Goal: Information Seeking & Learning: Check status

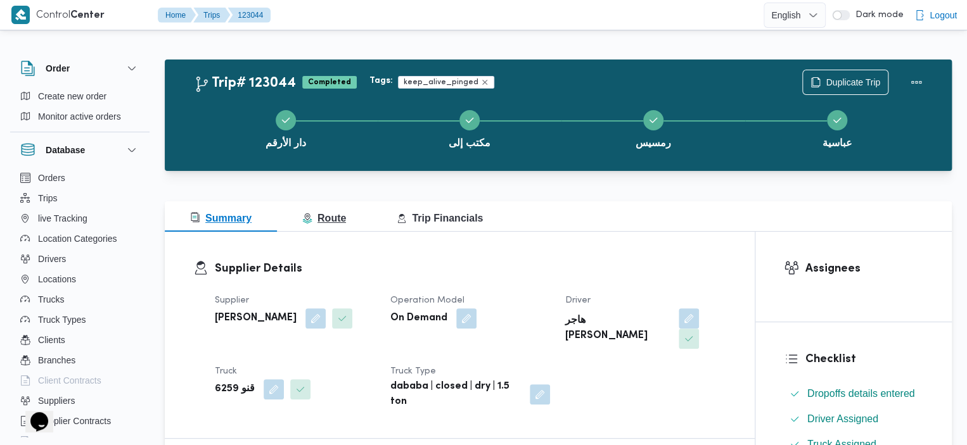
click at [319, 214] on span "Route" at bounding box center [324, 218] width 44 height 11
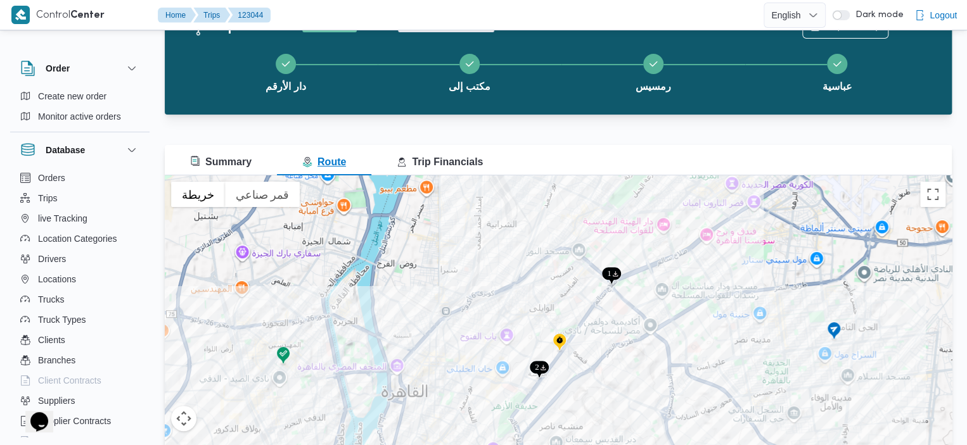
scroll to position [58, 0]
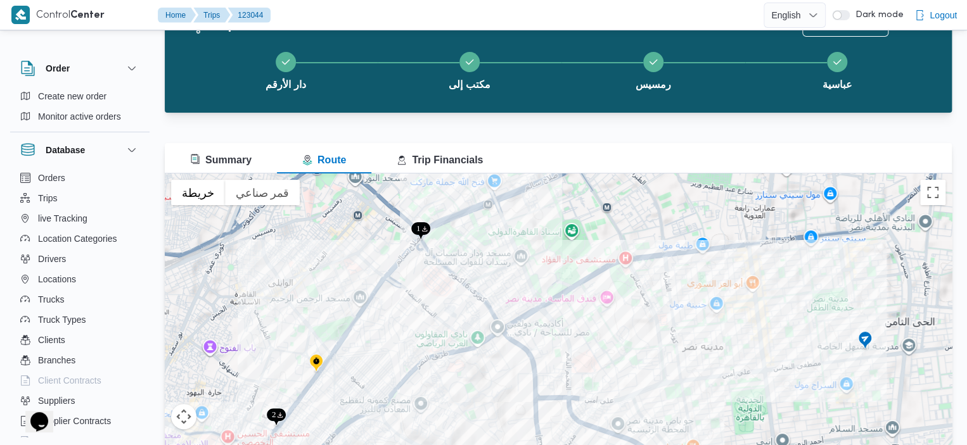
drag, startPoint x: 816, startPoint y: 267, endPoint x: 831, endPoint y: 197, distance: 71.8
click at [831, 197] on div at bounding box center [558, 332] width 787 height 317
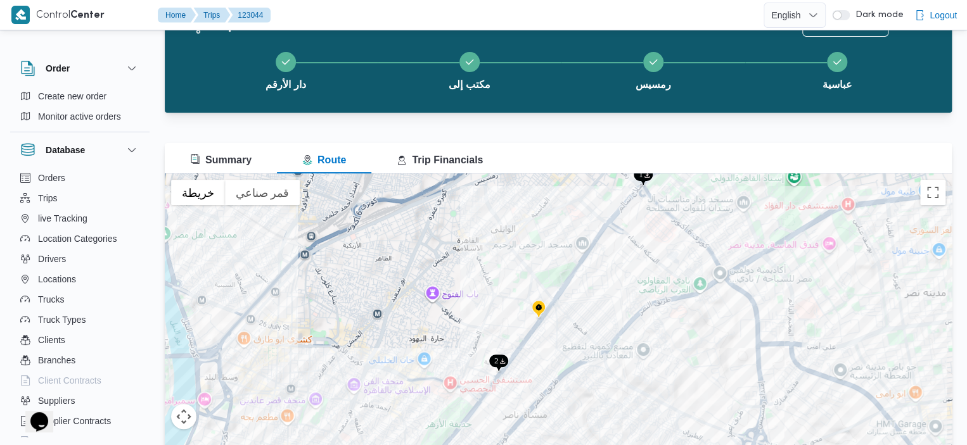
drag, startPoint x: 517, startPoint y: 304, endPoint x: 560, endPoint y: 318, distance: 44.7
click at [560, 318] on div at bounding box center [558, 332] width 787 height 317
click at [543, 306] on img at bounding box center [538, 310] width 20 height 21
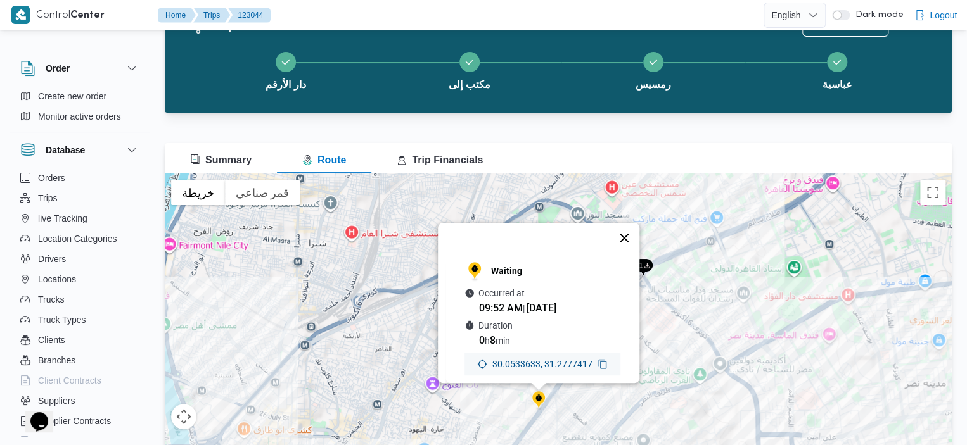
click at [635, 227] on button "إغلاق" at bounding box center [624, 238] width 30 height 30
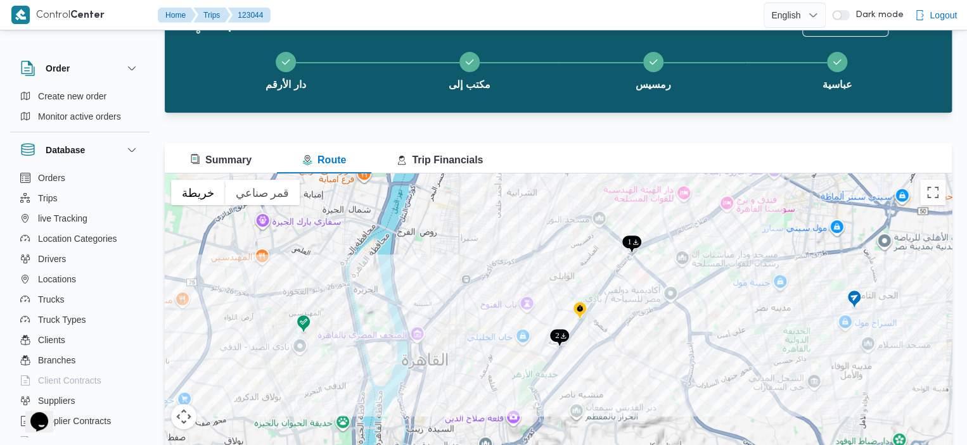
drag, startPoint x: 629, startPoint y: 333, endPoint x: 624, endPoint y: 281, distance: 52.9
click at [624, 281] on div at bounding box center [558, 332] width 787 height 317
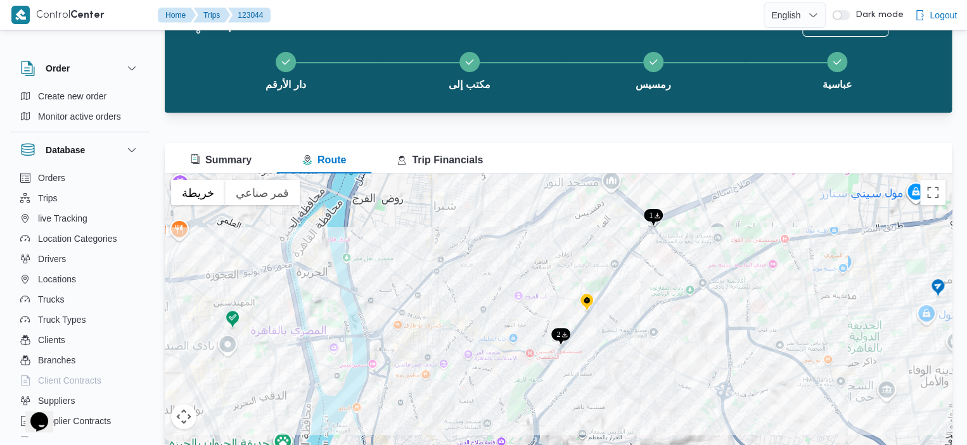
scroll to position [56, 0]
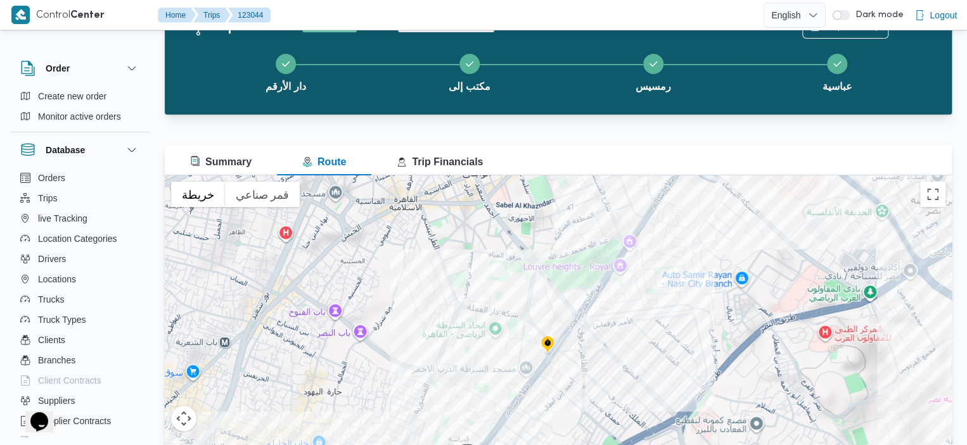
drag, startPoint x: 553, startPoint y: 351, endPoint x: 444, endPoint y: 468, distance: 160.5
click at [444, 389] on html "Control Center Home Trips 123044 English عربي Dark mode Logout Order Create new…" at bounding box center [483, 166] width 967 height 445
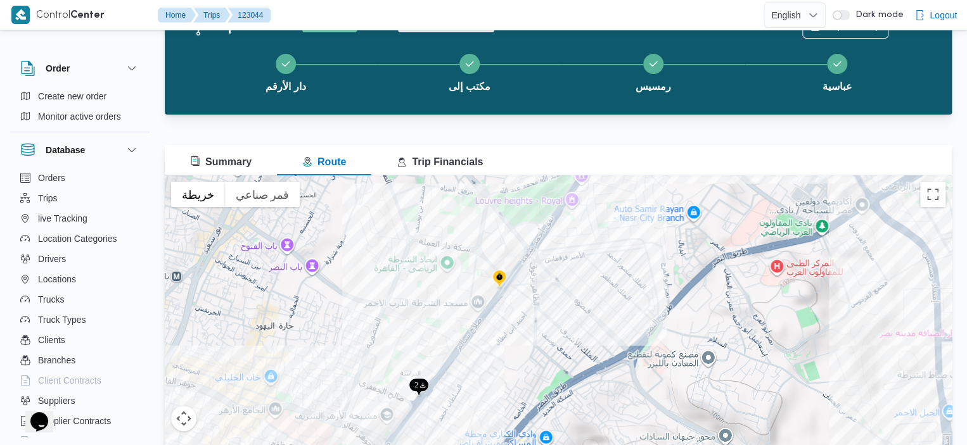
drag, startPoint x: 598, startPoint y: 306, endPoint x: 561, endPoint y: 206, distance: 106.7
click at [561, 206] on div at bounding box center [558, 334] width 787 height 317
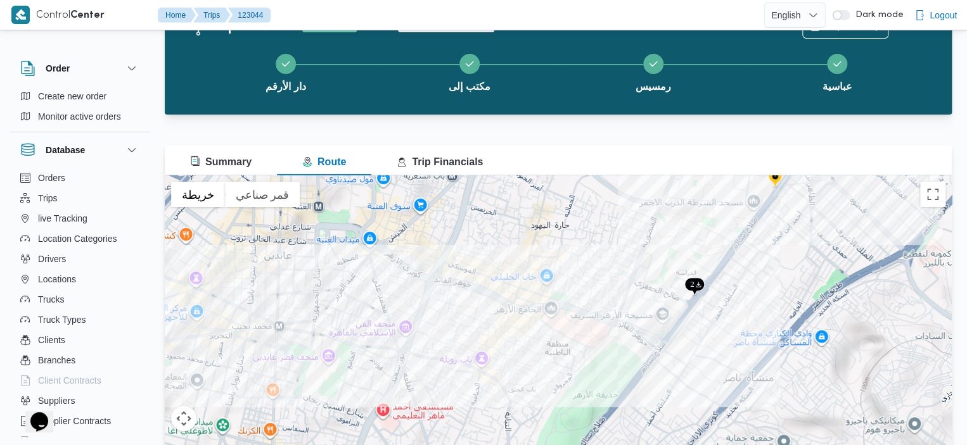
drag, startPoint x: 310, startPoint y: 334, endPoint x: 561, endPoint y: 262, distance: 260.3
click at [580, 267] on div at bounding box center [558, 334] width 787 height 317
click at [259, 168] on button "Summary" at bounding box center [221, 160] width 112 height 30
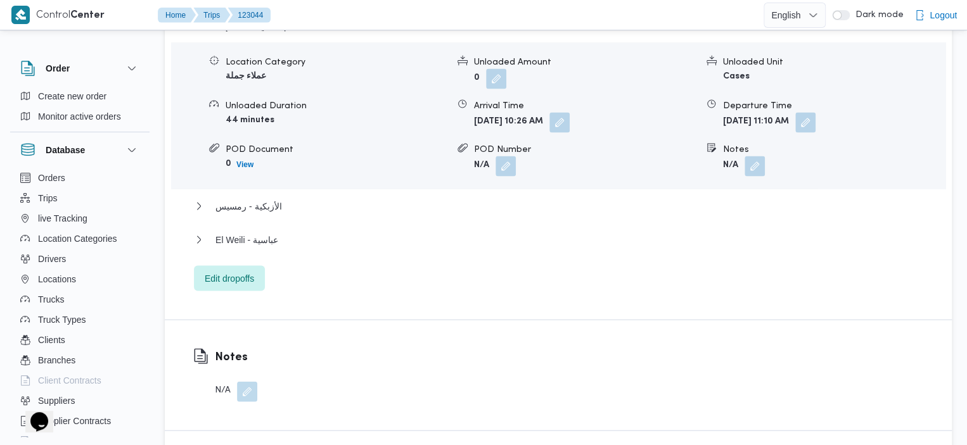
scroll to position [1151, 0]
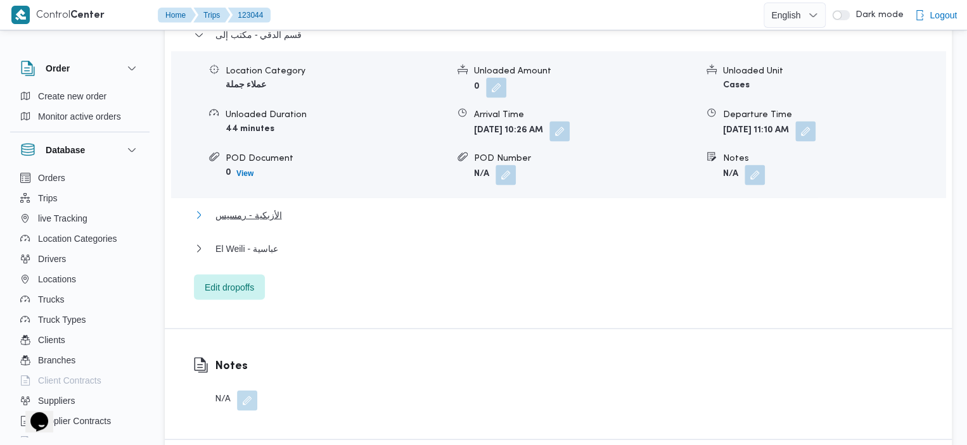
click at [272, 207] on span "الأزبكية - رمسيس" at bounding box center [248, 214] width 66 height 15
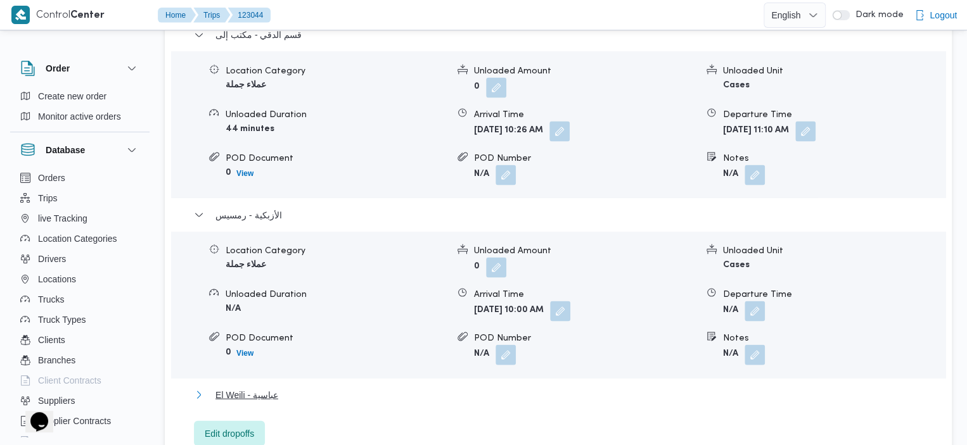
click at [266, 387] on span "El Weili - عباسية" at bounding box center [246, 394] width 63 height 15
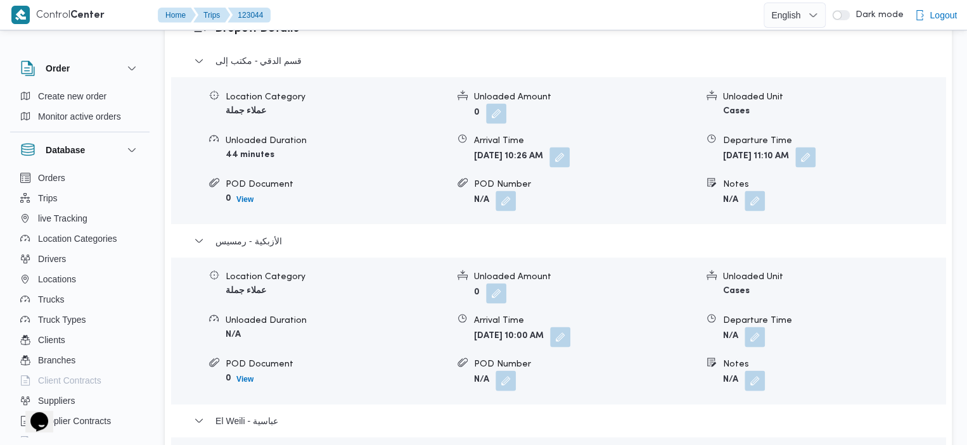
scroll to position [1138, 0]
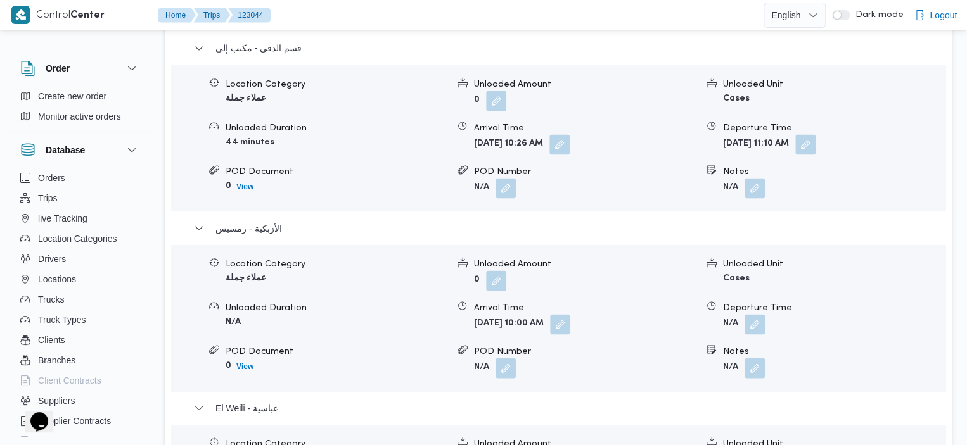
click at [310, 77] on div "Location Category" at bounding box center [337, 83] width 222 height 13
click at [380, 222] on div "الأزبكية - رمسيس" at bounding box center [558, 233] width 729 height 24
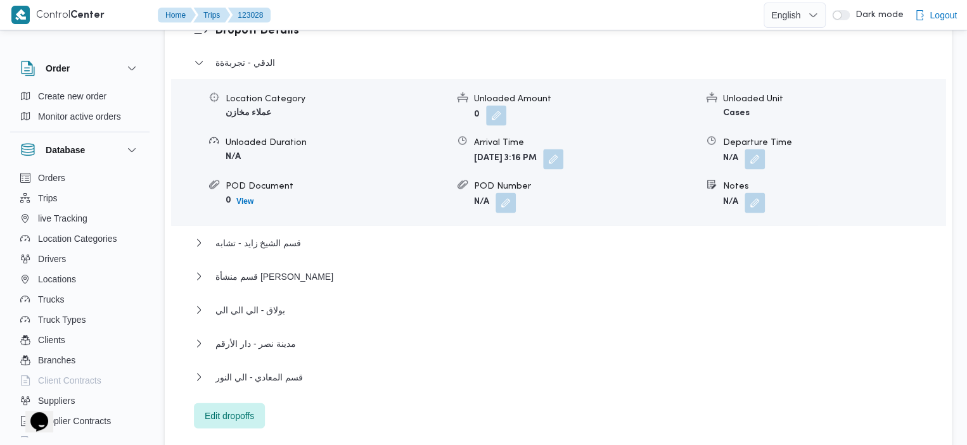
scroll to position [1123, 0]
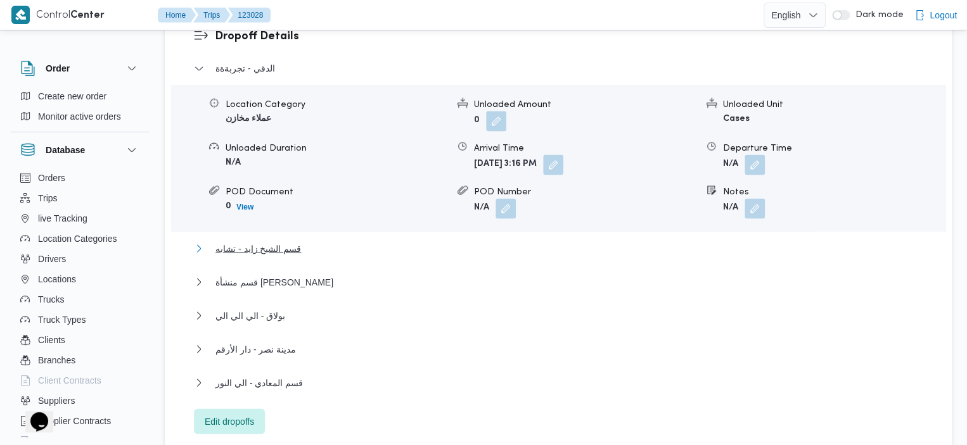
click at [256, 241] on span "قسم الشيخ زايد - تشابه" at bounding box center [258, 248] width 86 height 15
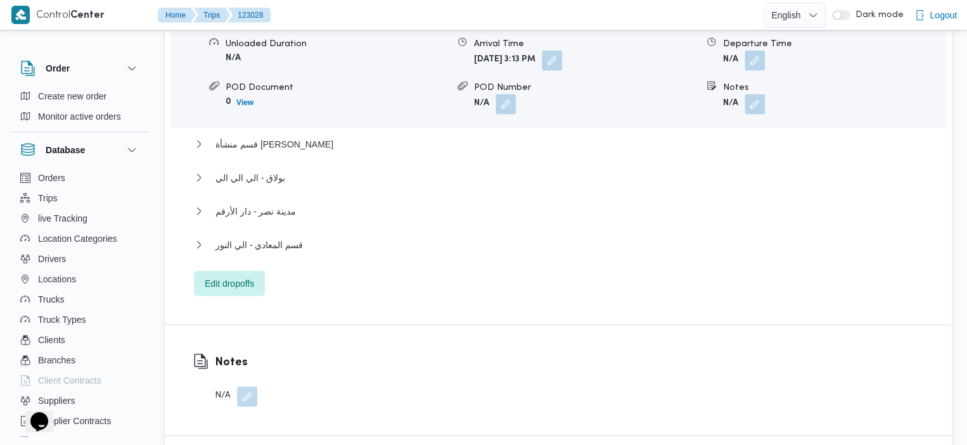
scroll to position [1417, 0]
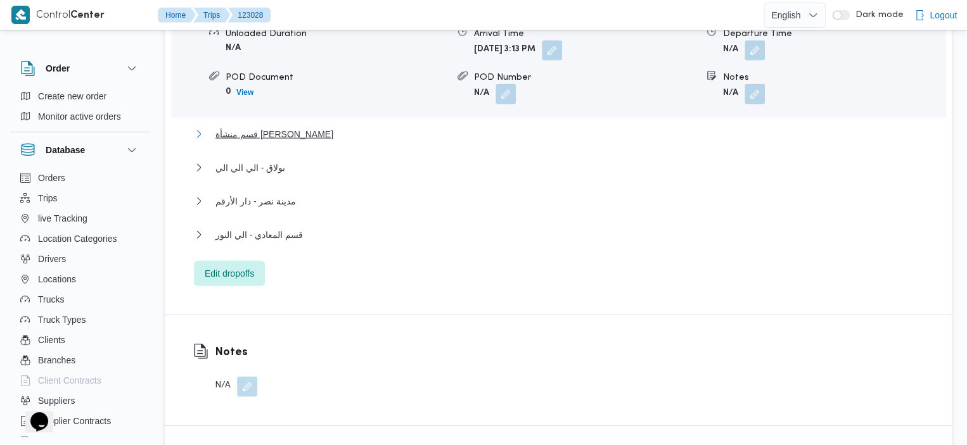
click at [281, 127] on span "قسم منشأة ناصر - شسنيتا" at bounding box center [274, 134] width 118 height 15
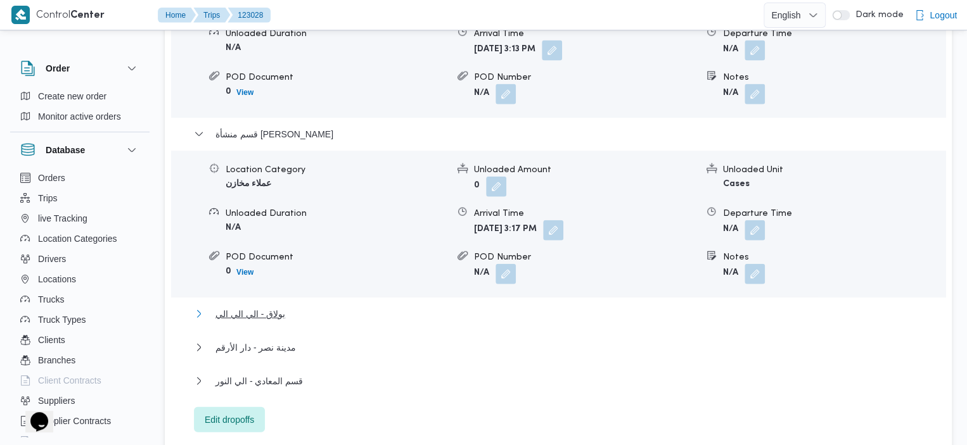
click at [259, 307] on span "بولاق - الي الي الي" at bounding box center [250, 314] width 70 height 15
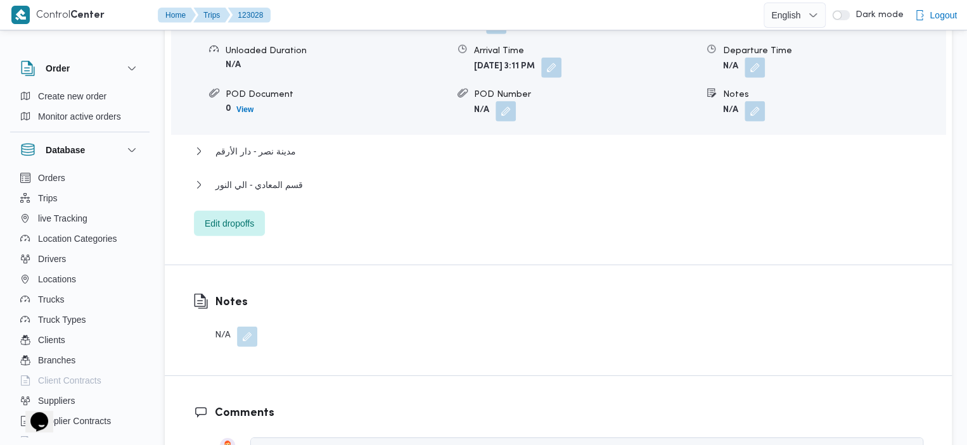
scroll to position [1716, 0]
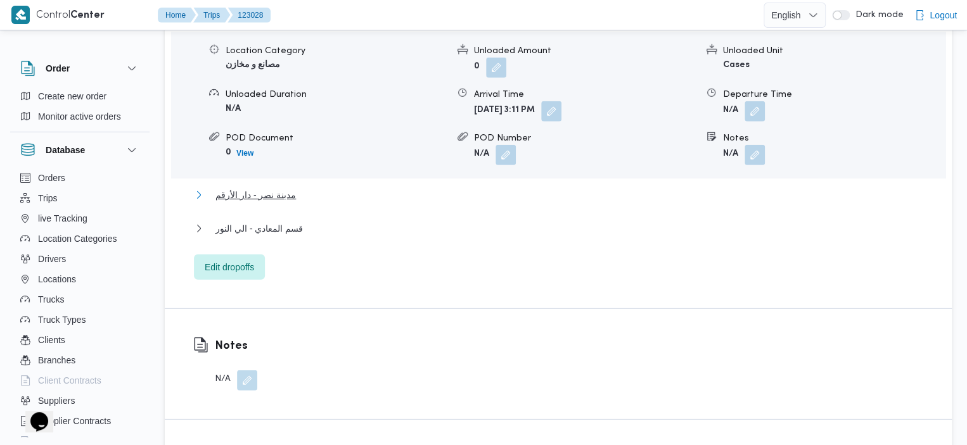
click at [250, 188] on span "مدينة نصر - دار الأرقم" at bounding box center [255, 195] width 80 height 15
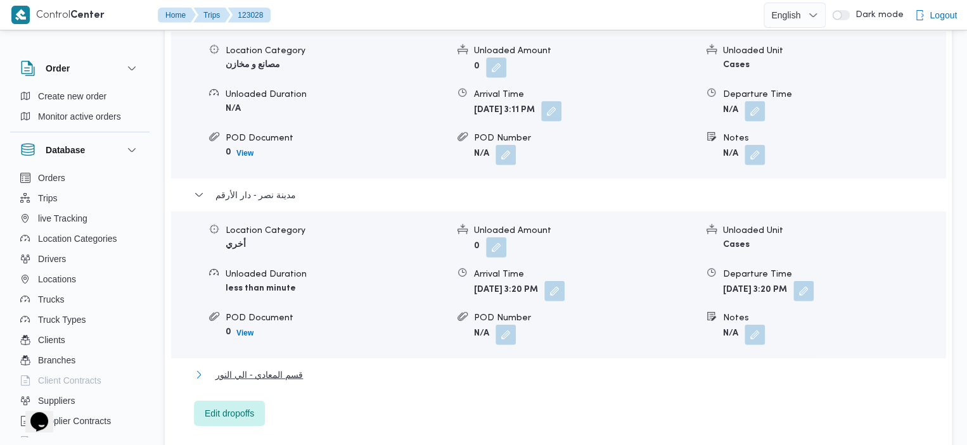
click at [255, 368] on span "قسم المعادي - الي النور" at bounding box center [258, 375] width 87 height 15
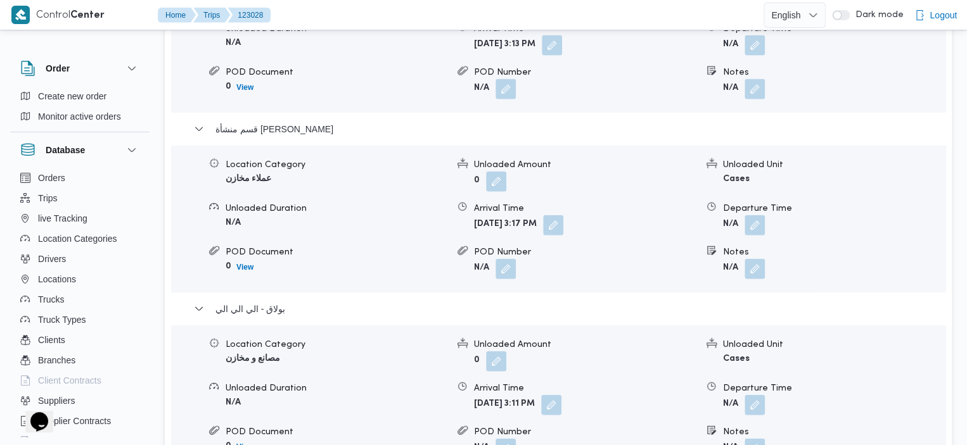
scroll to position [1418, 0]
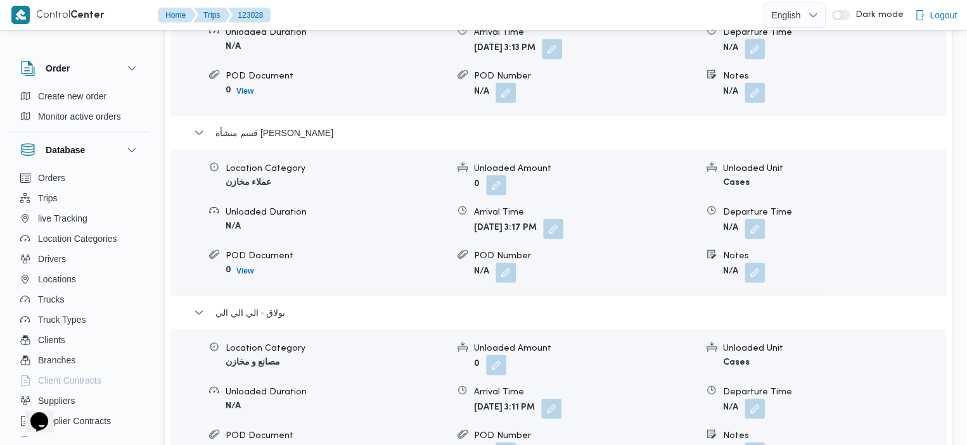
click at [349, 83] on form "0 View" at bounding box center [337, 91] width 222 height 16
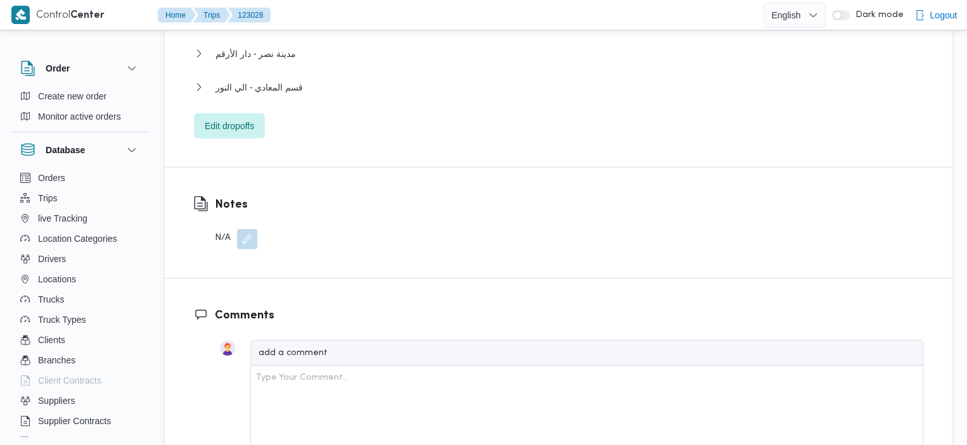
scroll to position [1428, 0]
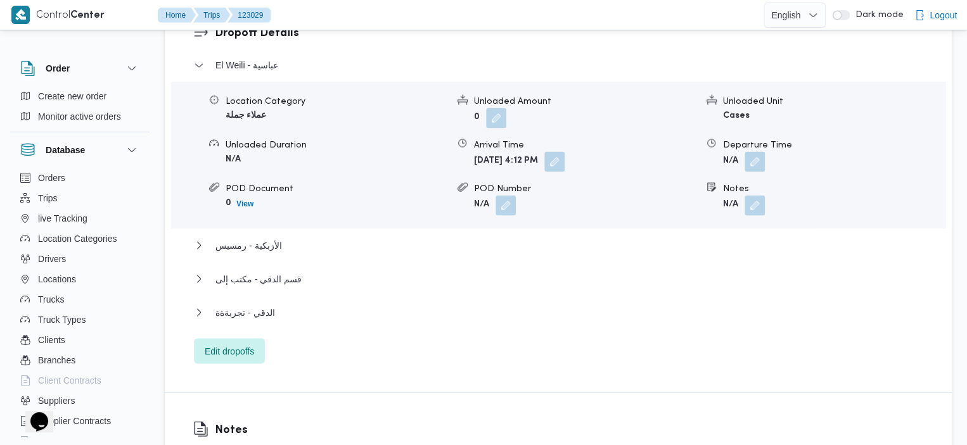
scroll to position [1124, 0]
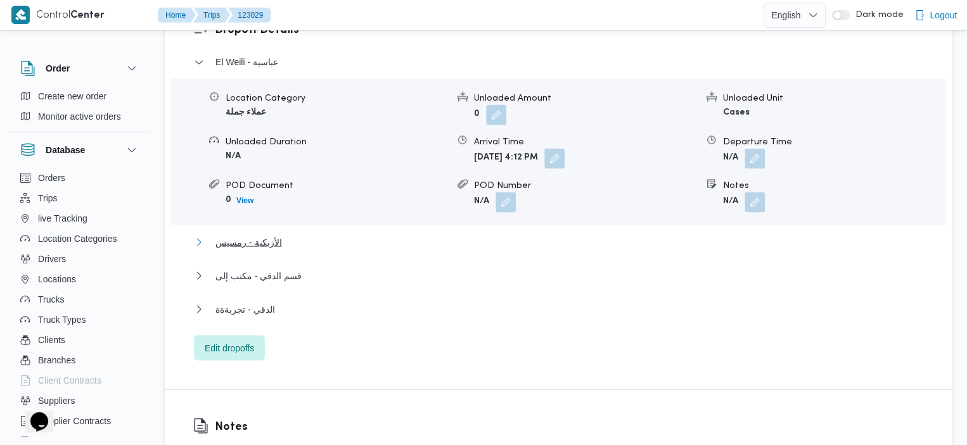
click at [270, 234] on span "الأزبكية - رمسيس" at bounding box center [248, 241] width 66 height 15
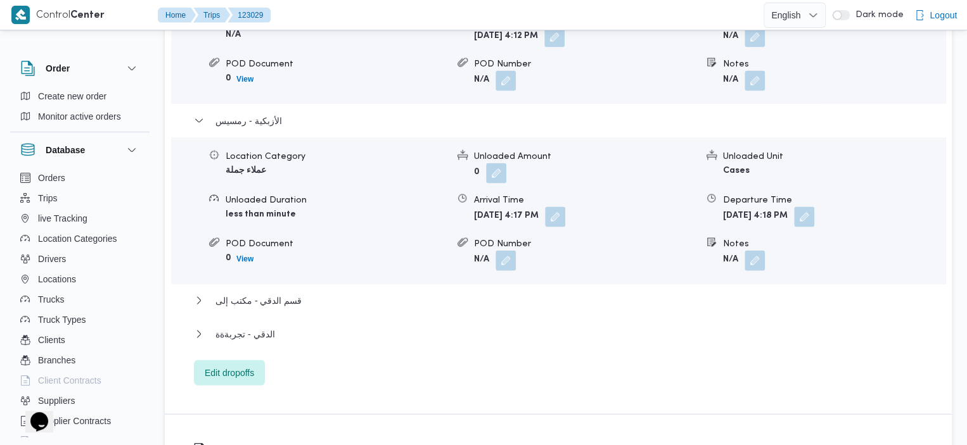
scroll to position [1267, 0]
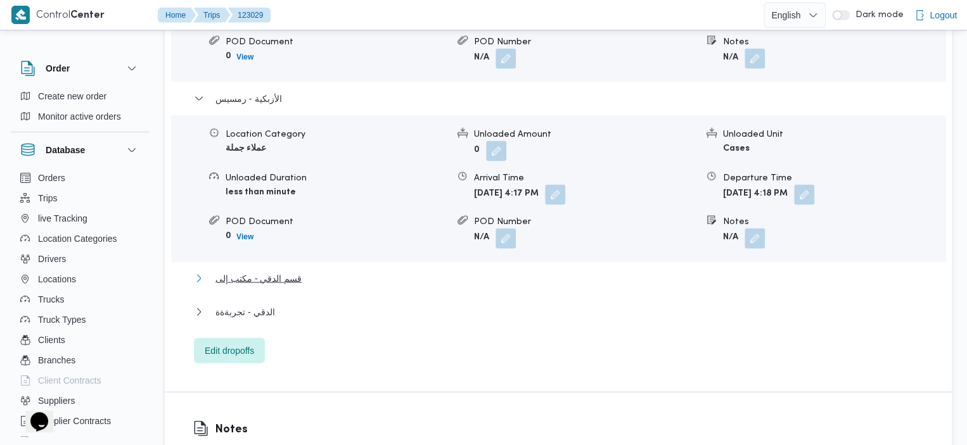
click at [279, 271] on span "قسم الدقي - مكتب إلى" at bounding box center [258, 278] width 86 height 15
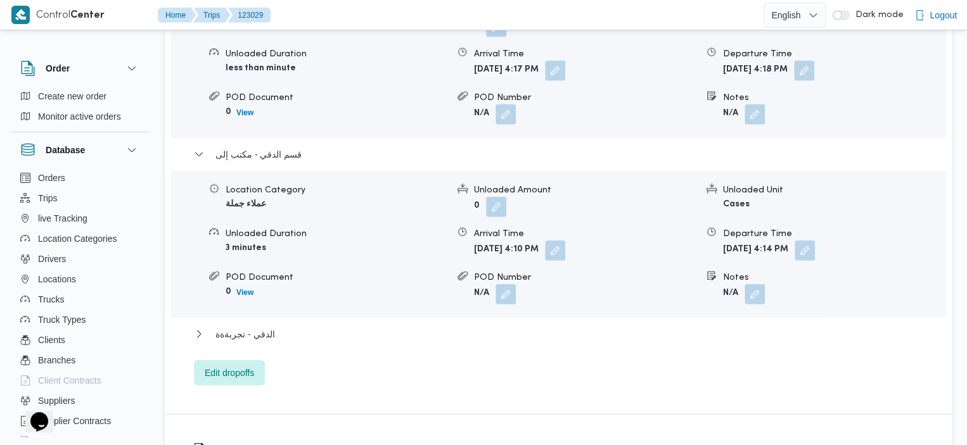
scroll to position [1389, 0]
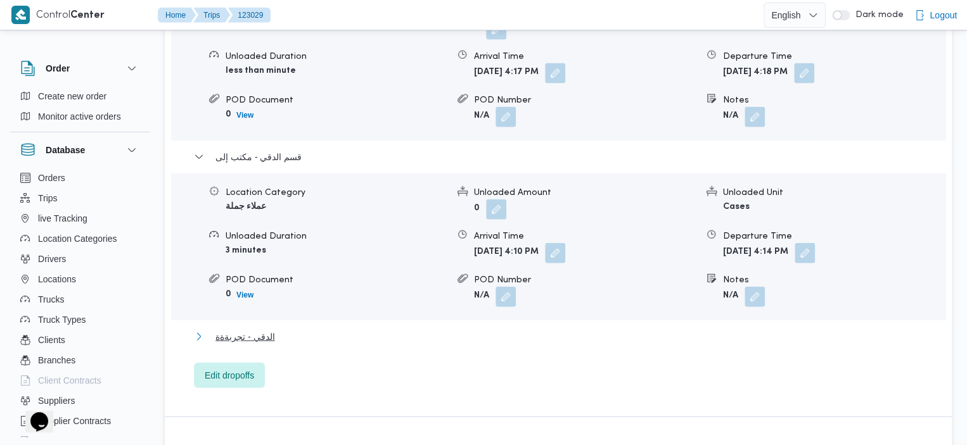
click at [257, 330] on span "الدقي - تجربةةة" at bounding box center [244, 337] width 59 height 15
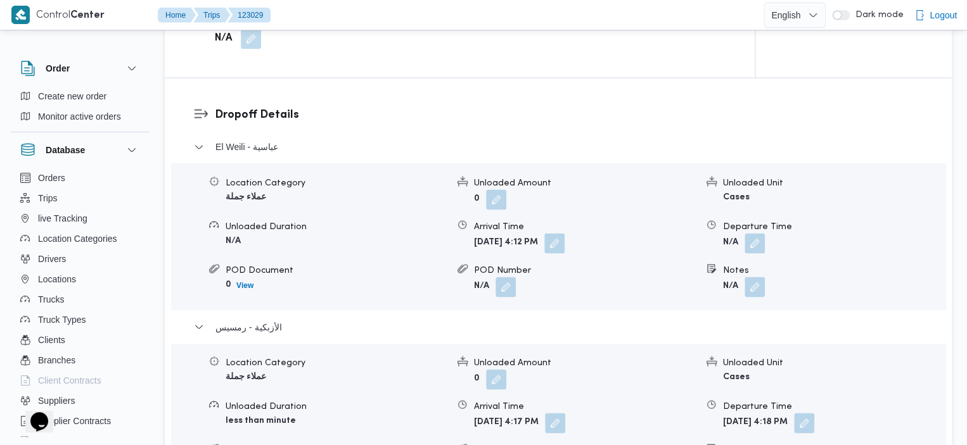
scroll to position [1042, 0]
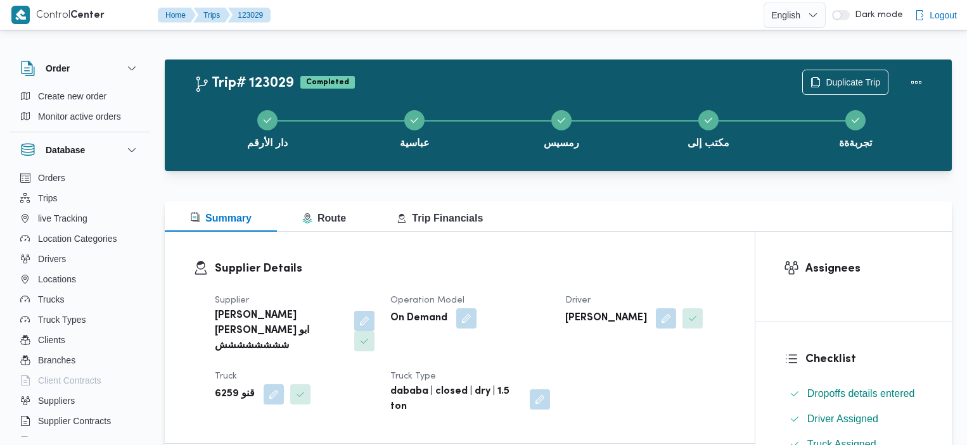
scroll to position [1042, 0]
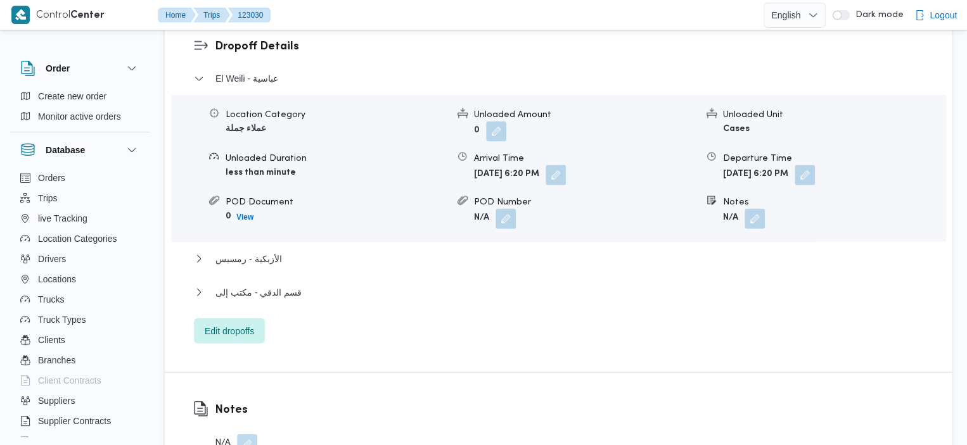
scroll to position [1091, 0]
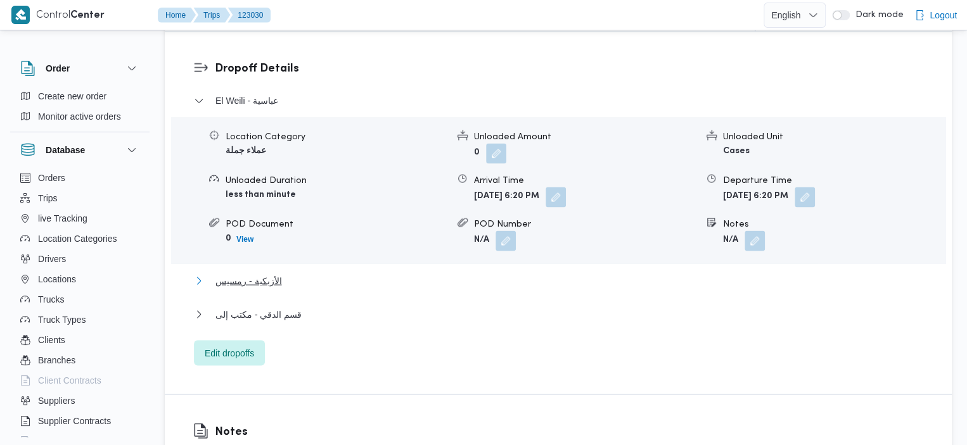
click at [256, 273] on span "الأزبكية - رمسيس" at bounding box center [248, 280] width 66 height 15
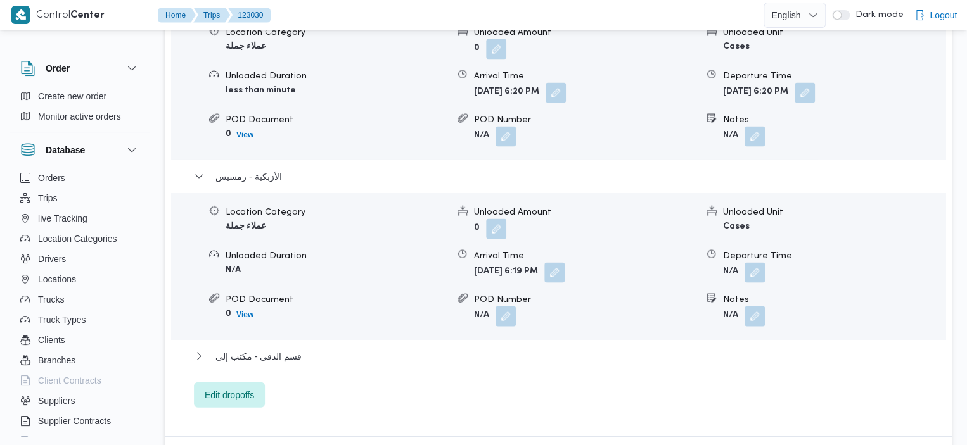
scroll to position [1263, 0]
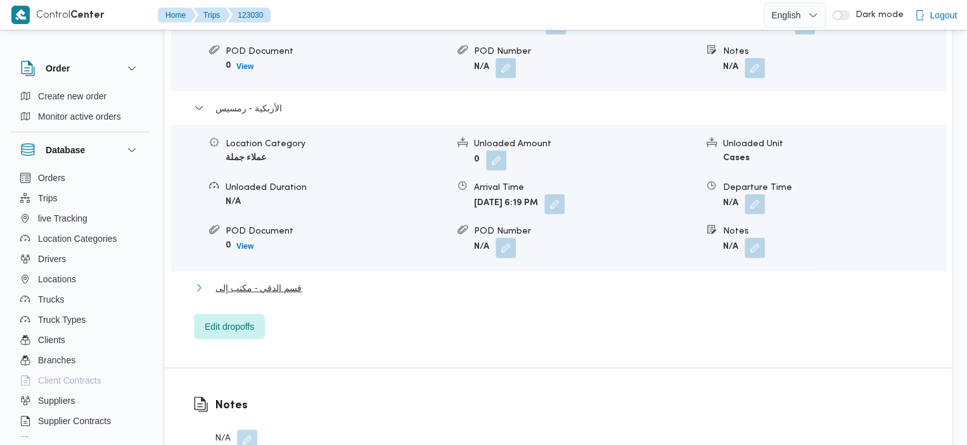
click at [290, 281] on span "قسم الدقي - مكتب إلى" at bounding box center [258, 288] width 86 height 15
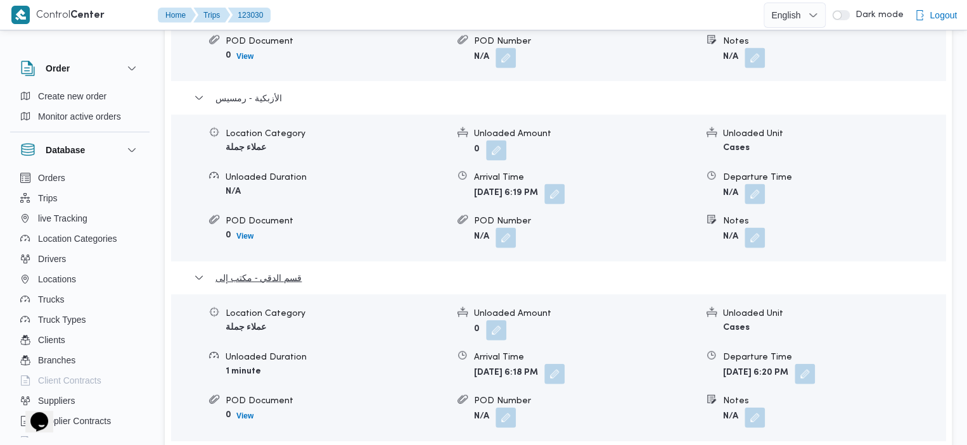
scroll to position [0, 0]
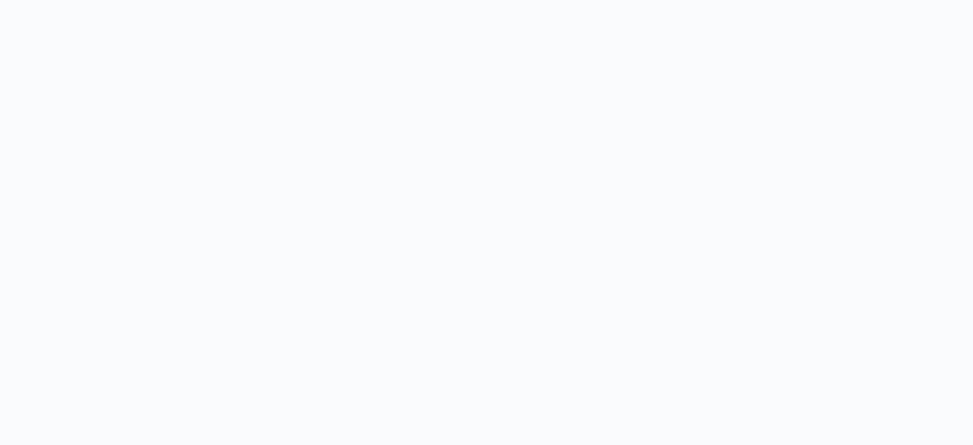
click at [337, 39] on html at bounding box center [486, 222] width 973 height 445
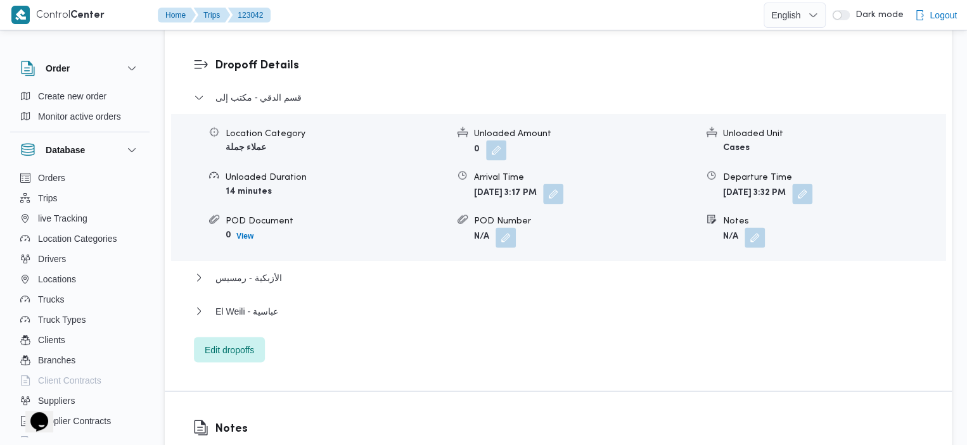
scroll to position [1098, 0]
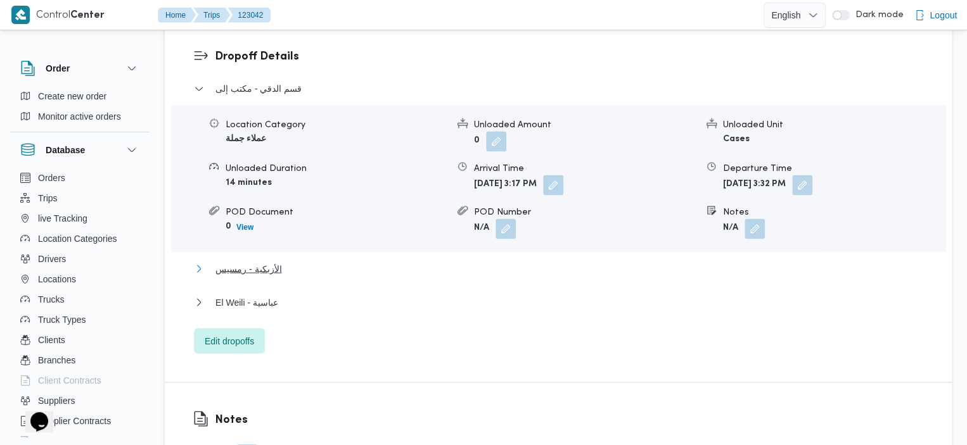
click at [249, 261] on span "الأزبكية - رمسيس" at bounding box center [248, 268] width 66 height 15
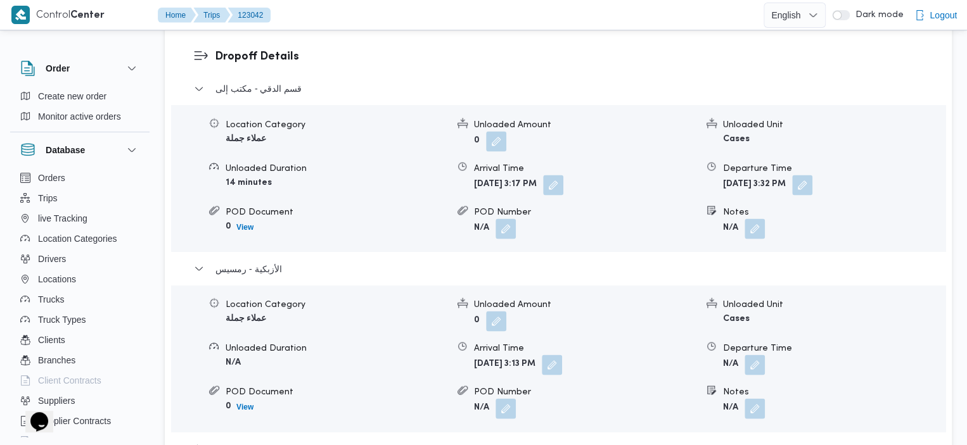
scroll to position [1333, 0]
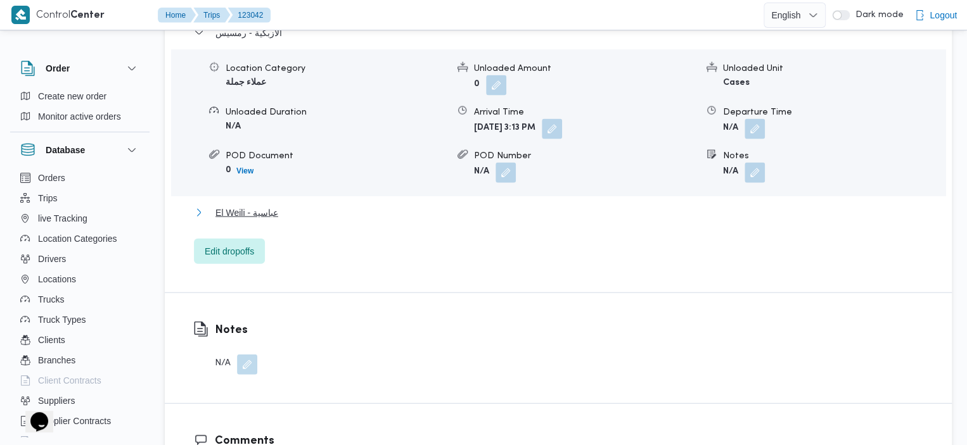
click at [251, 205] on span "El Weili - عباسية" at bounding box center [246, 212] width 63 height 15
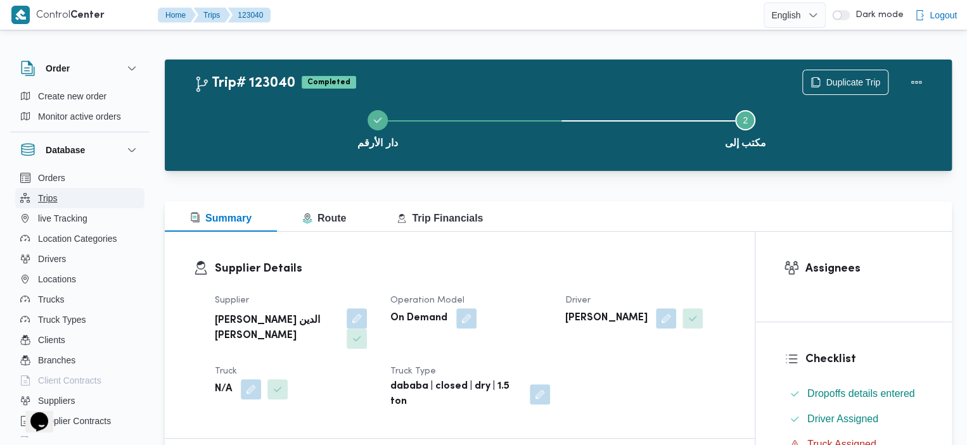
click at [59, 197] on button "Trips" at bounding box center [79, 198] width 129 height 20
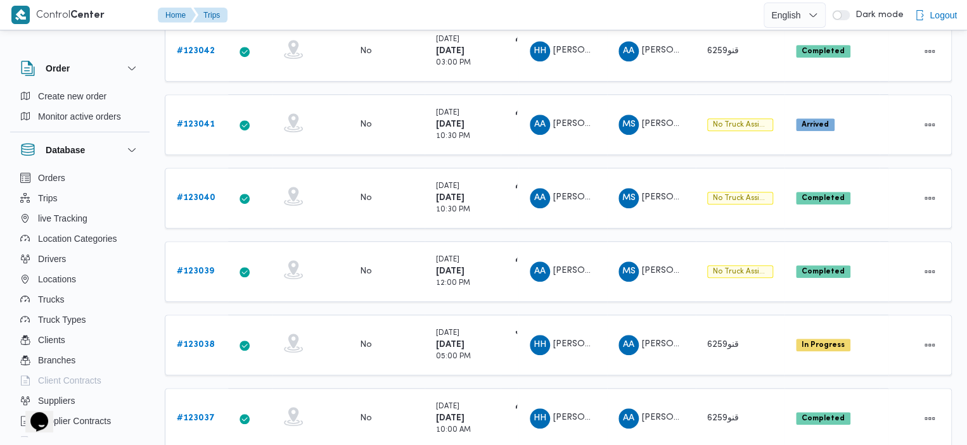
scroll to position [342, 0]
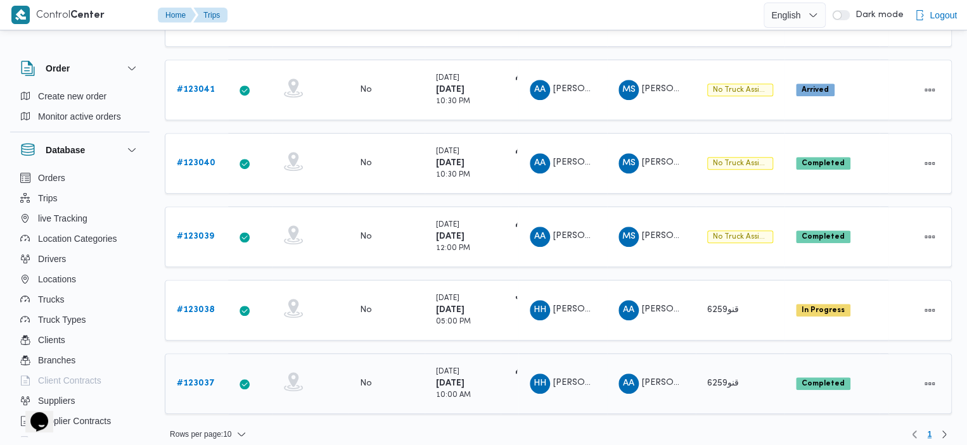
click at [192, 380] on b "# 123037" at bounding box center [196, 384] width 38 height 8
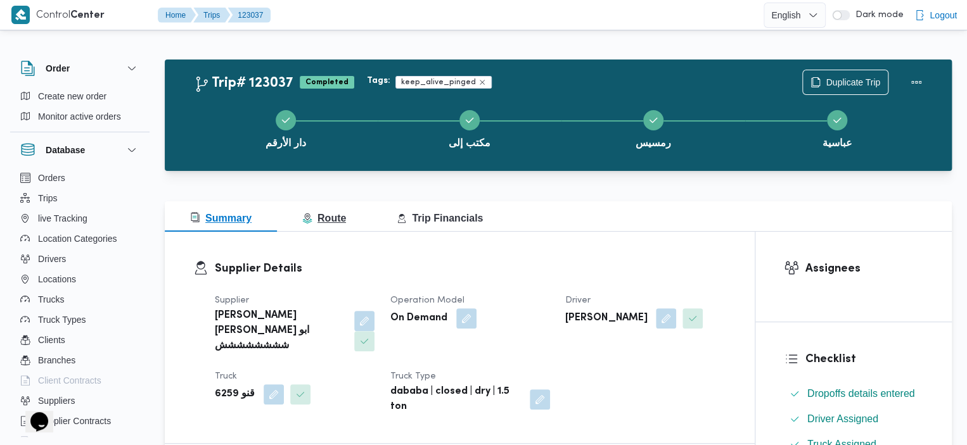
click at [319, 219] on span "Route" at bounding box center [324, 218] width 44 height 11
